Goal: Transaction & Acquisition: Purchase product/service

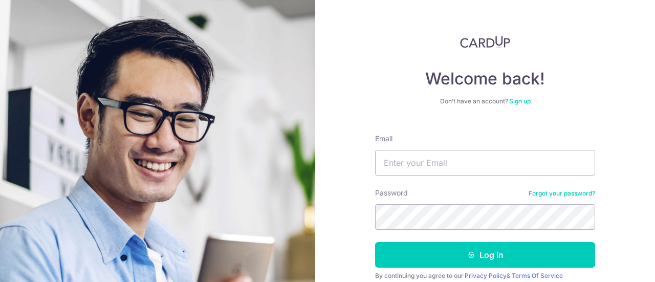
scroll to position [43, 0]
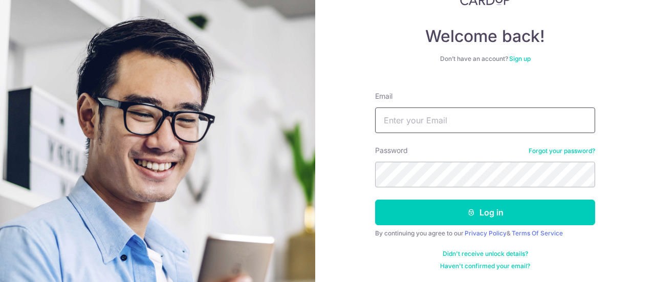
click at [419, 124] on input "Email" at bounding box center [485, 121] width 220 height 26
type input "suchern.ng@gmail.com"
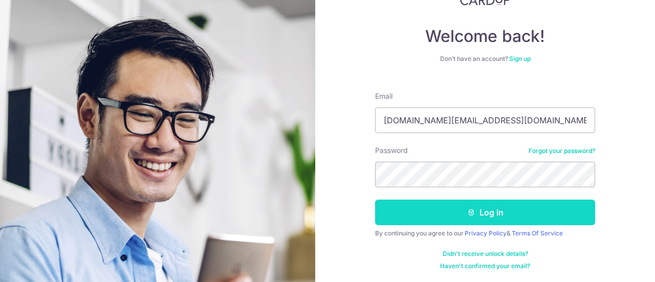
click at [423, 216] on button "Log in" at bounding box center [485, 213] width 220 height 26
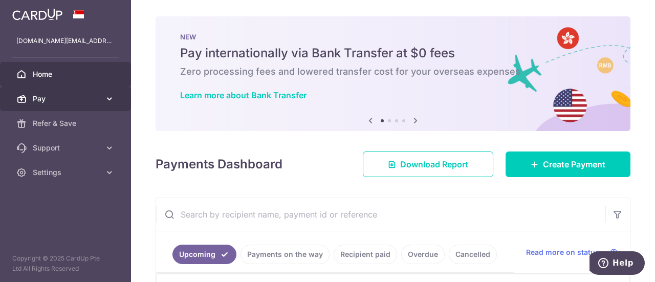
click at [97, 102] on span "Pay" at bounding box center [67, 99] width 68 height 10
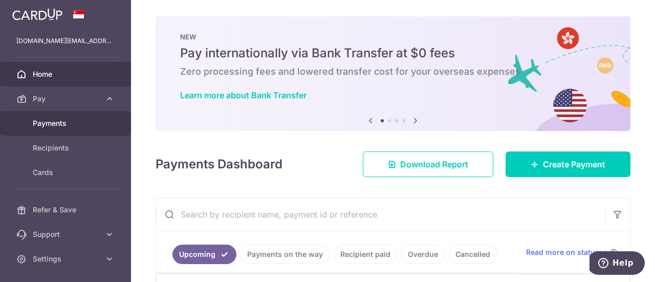
click at [90, 121] on span "Payments" at bounding box center [67, 123] width 68 height 10
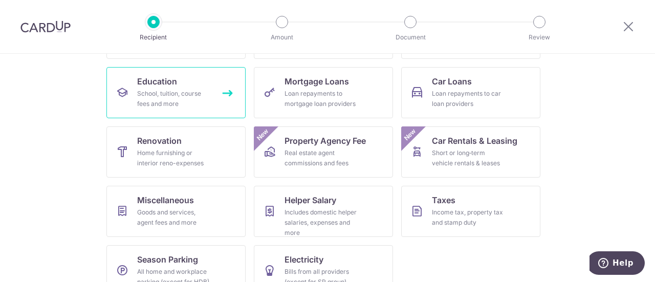
click at [160, 103] on div "School, tuition, course fees and more" at bounding box center [174, 99] width 74 height 20
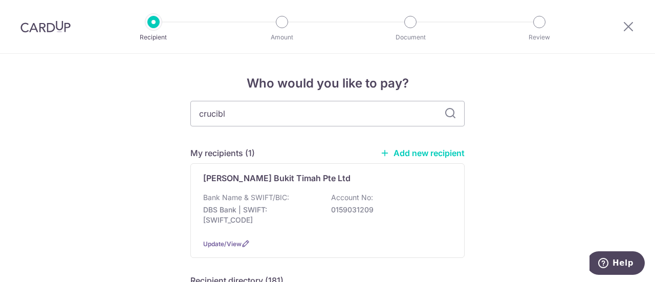
type input "crucible"
